Goal: Information Seeking & Learning: Learn about a topic

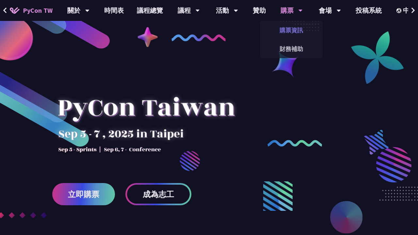
click at [290, 32] on link "購票資訊" at bounding box center [291, 30] width 63 height 15
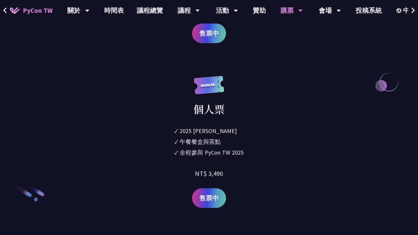
scroll to position [874, 0]
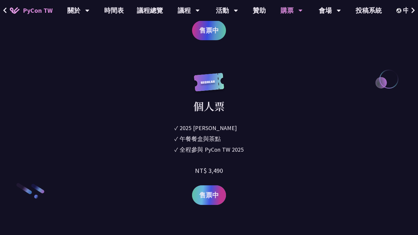
click at [215, 195] on span "售票中" at bounding box center [209, 195] width 20 height 10
click at [370, 11] on link "投稿系統" at bounding box center [368, 10] width 39 height 21
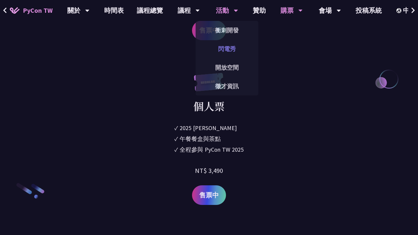
click at [226, 52] on link "閃電秀" at bounding box center [227, 48] width 63 height 15
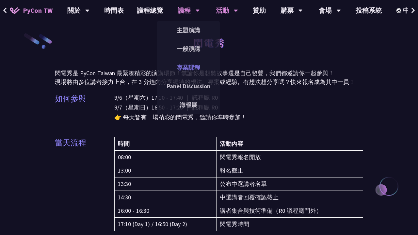
click at [185, 68] on link "專業課程" at bounding box center [188, 67] width 63 height 15
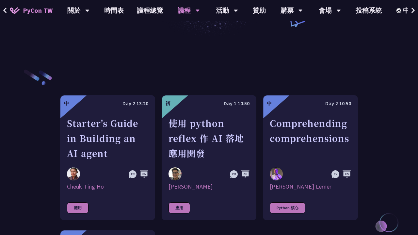
scroll to position [187, 0]
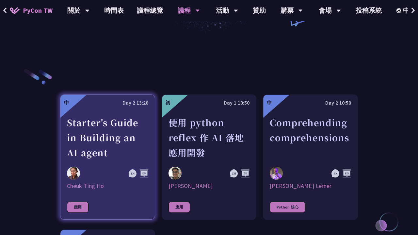
click at [110, 134] on div "Starter's Guide in Building an AI agent" at bounding box center [107, 137] width 81 height 45
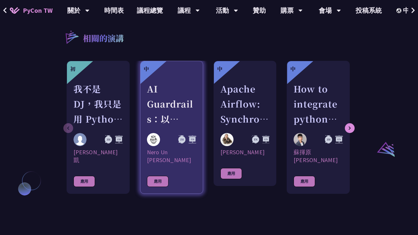
scroll to position [427, 0]
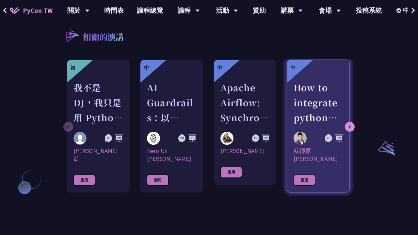
click at [318, 104] on div "How to integrate python tools with Apache Iceberg to build ETLT pipeline on Shi…" at bounding box center [318, 102] width 49 height 45
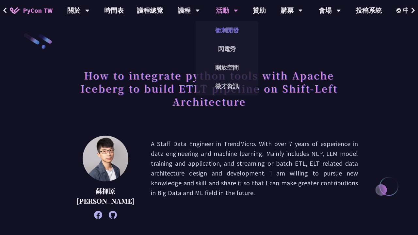
click at [223, 30] on link "衝刺開發" at bounding box center [227, 30] width 63 height 15
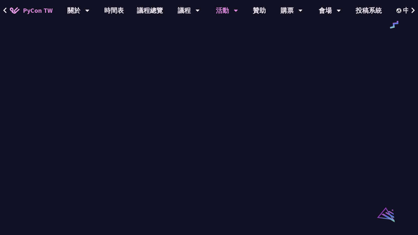
scroll to position [361, 0]
click at [234, 71] on link "開放空間" at bounding box center [227, 67] width 63 height 15
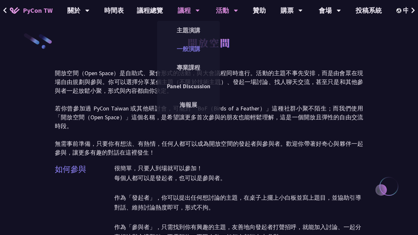
click at [187, 50] on link "一般演講" at bounding box center [188, 48] width 63 height 15
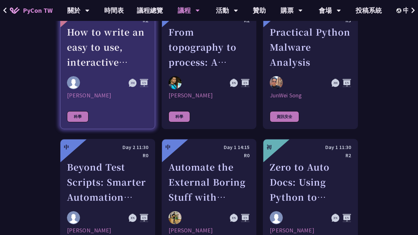
scroll to position [1770, 0]
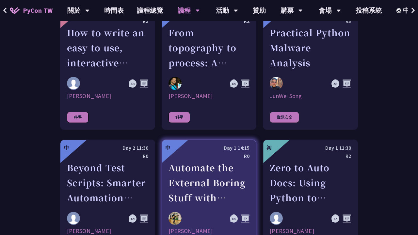
click at [199, 160] on div "Automate the External Boring Stuff with Python: Exploring Model Context Protoco…" at bounding box center [209, 182] width 81 height 45
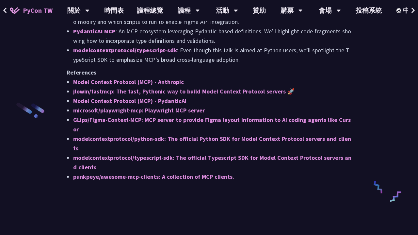
scroll to position [772, 0]
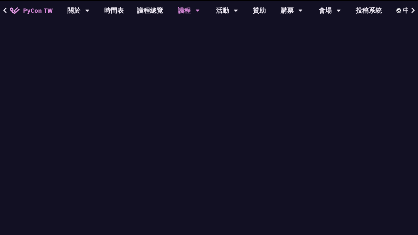
scroll to position [1030, 0]
